Goal: Information Seeking & Learning: Compare options

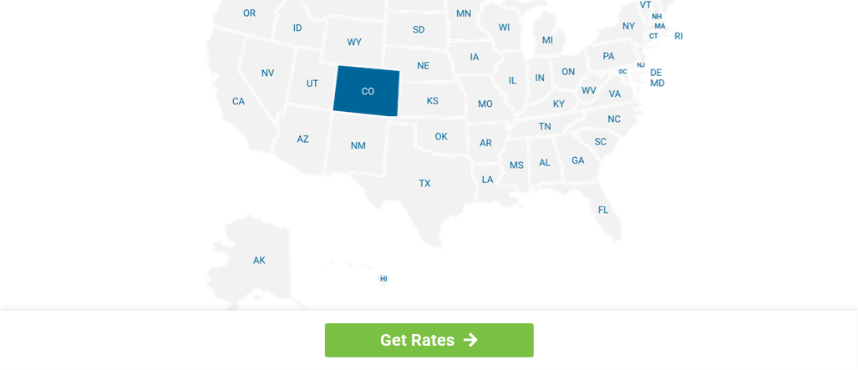
scroll to position [2175, 0]
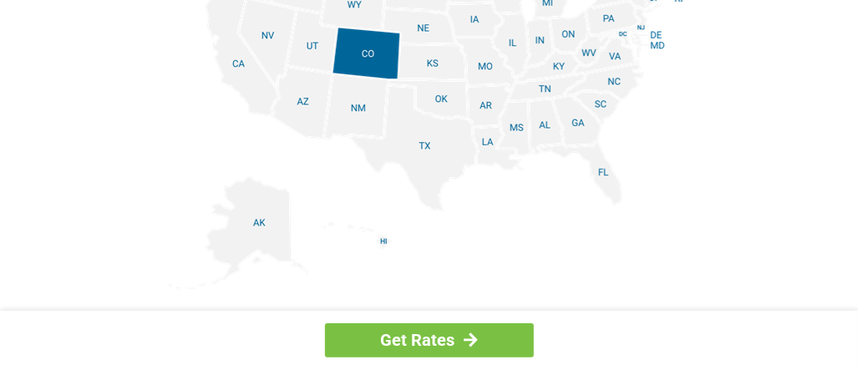
click at [553, 61] on img at bounding box center [429, 101] width 521 height 377
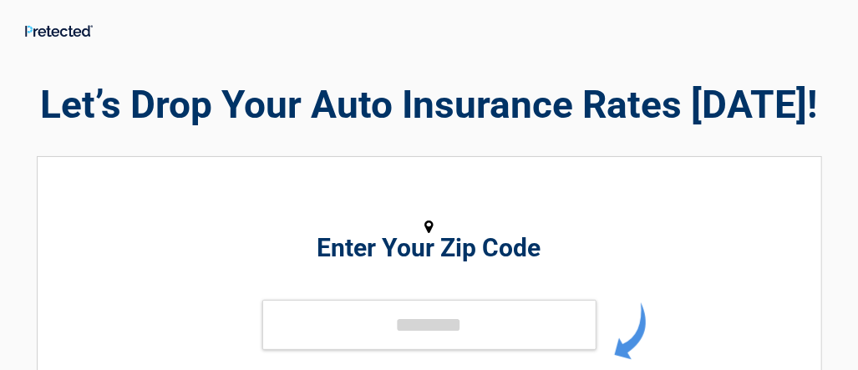
click at [374, 254] on h2 "Enter Your Zip Code" at bounding box center [430, 248] width 600 height 20
click at [494, 257] on h2 "Enter Your Zip Code" at bounding box center [430, 248] width 600 height 20
drag, startPoint x: 439, startPoint y: 107, endPoint x: 428, endPoint y: 130, distance: 26.2
click at [434, 117] on h2 "Let’s Drop Your Auto Insurance Rates [DATE]!" at bounding box center [429, 105] width 785 height 53
